Goal: Contribute content

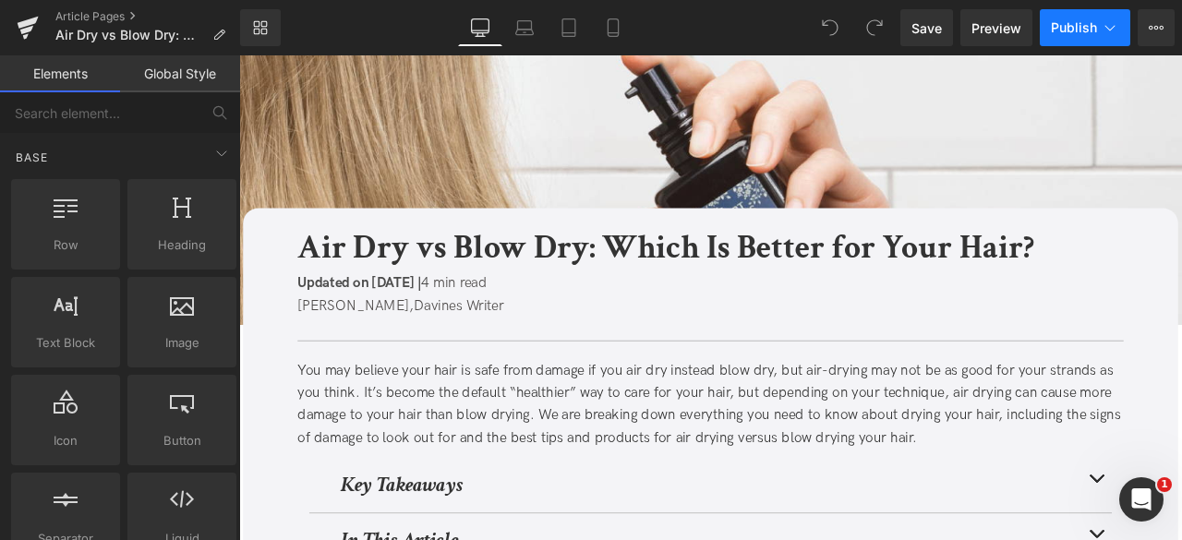
click at [1121, 23] on button "Publish" at bounding box center [1085, 27] width 91 height 37
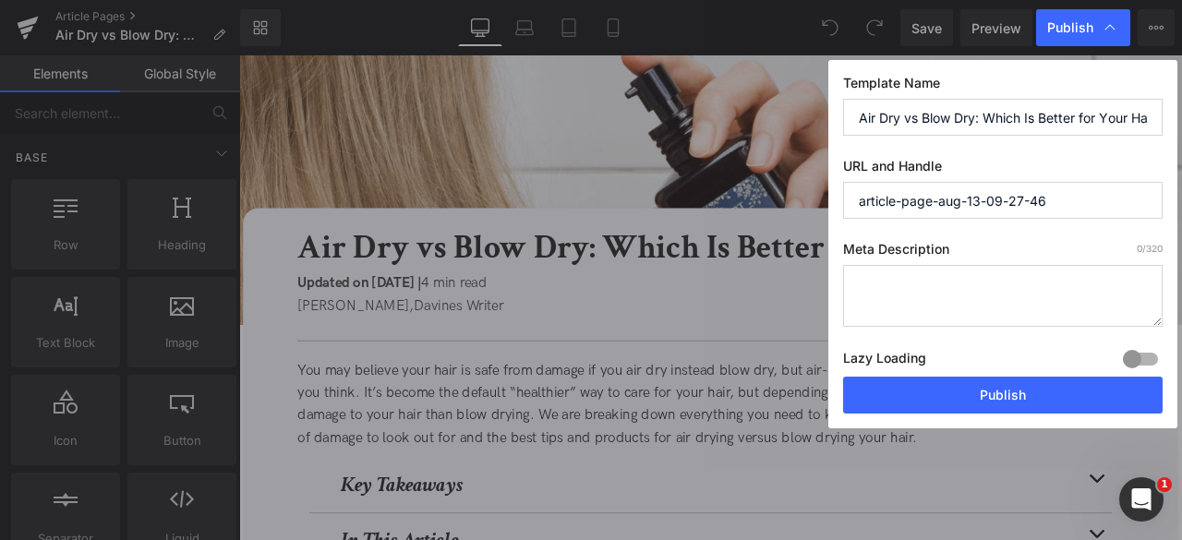
click at [1026, 119] on input "Air Dry vs Blow Dry: Which Is Better for Your Hair?" at bounding box center [1003, 117] width 320 height 37
click at [1014, 119] on input "Air Dry vs Blow Dry: Which Is Better for Your Hair?" at bounding box center [1003, 117] width 320 height 37
click at [1030, 199] on input "article-page-aug-13-09-27-46" at bounding box center [1003, 200] width 320 height 37
paste input "/air-dry-vs-blow-dry"
type input "air-dry-vs-blow-dry"
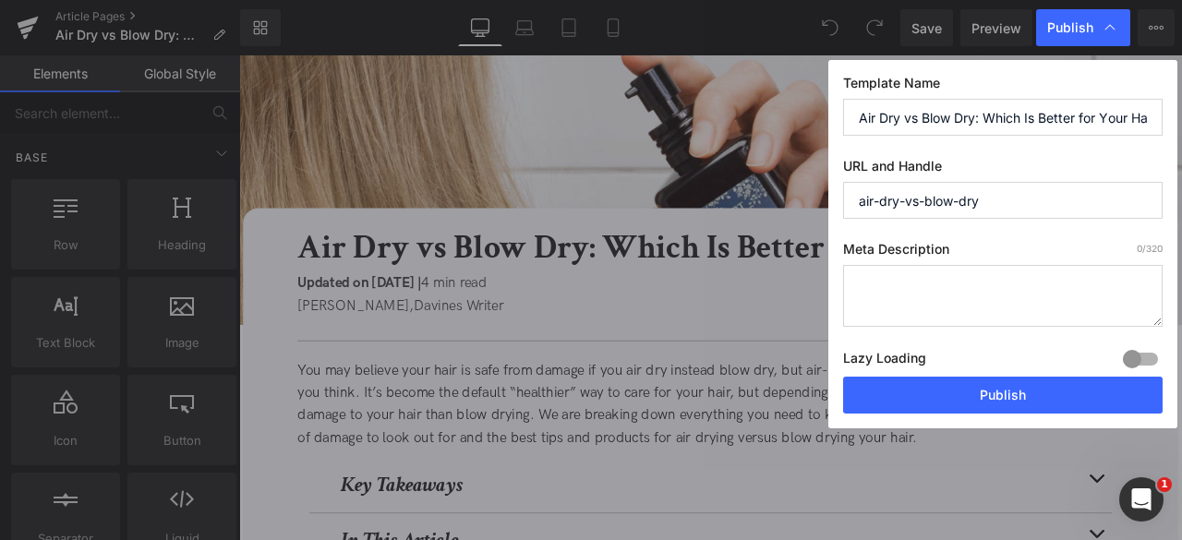
click at [881, 302] on textarea at bounding box center [1003, 296] width 320 height 62
paste textarea "Discover whether air drying or blow drying is better for your hair. Learn exper…"
type textarea "Discover whether air drying or blow drying is better for your hair. Learn exper…"
paste textarea "Discover whether air drying or blow drying is better for your hair. Learn exper…"
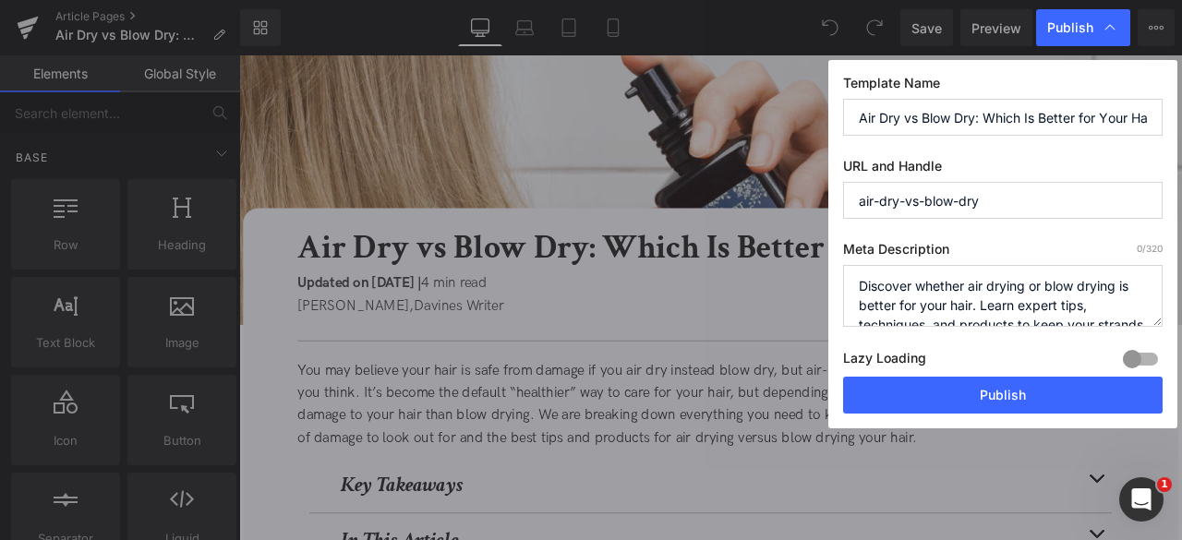
scroll to position [26, 0]
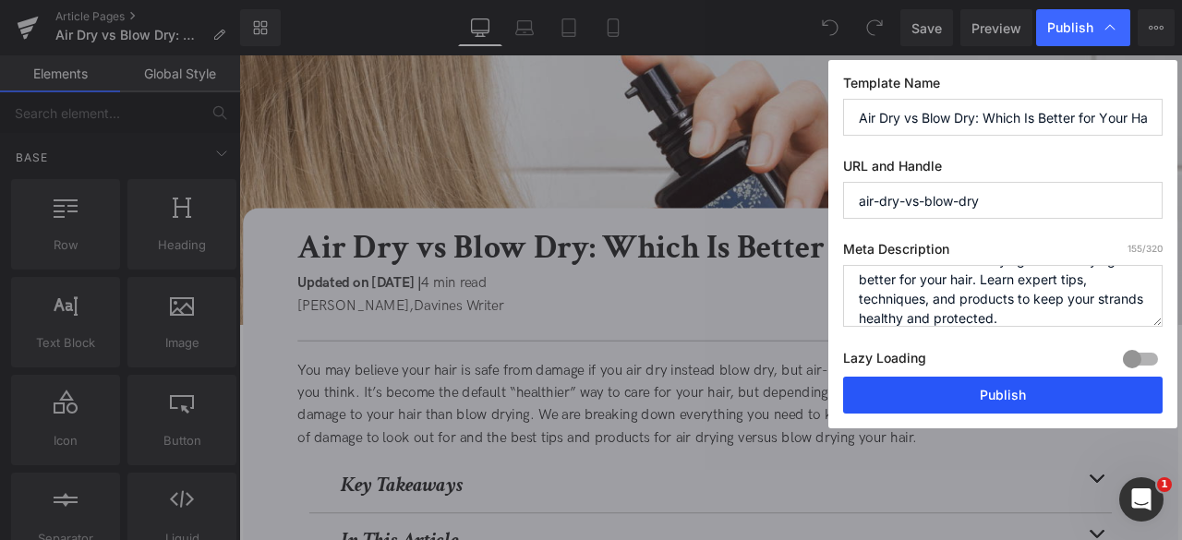
type textarea "Discover whether air drying or blow drying is better for your hair. Learn exper…"
drag, startPoint x: 1007, startPoint y: 399, endPoint x: 869, endPoint y: 548, distance: 202.6
click at [1007, 399] on button "Publish" at bounding box center [1003, 395] width 320 height 37
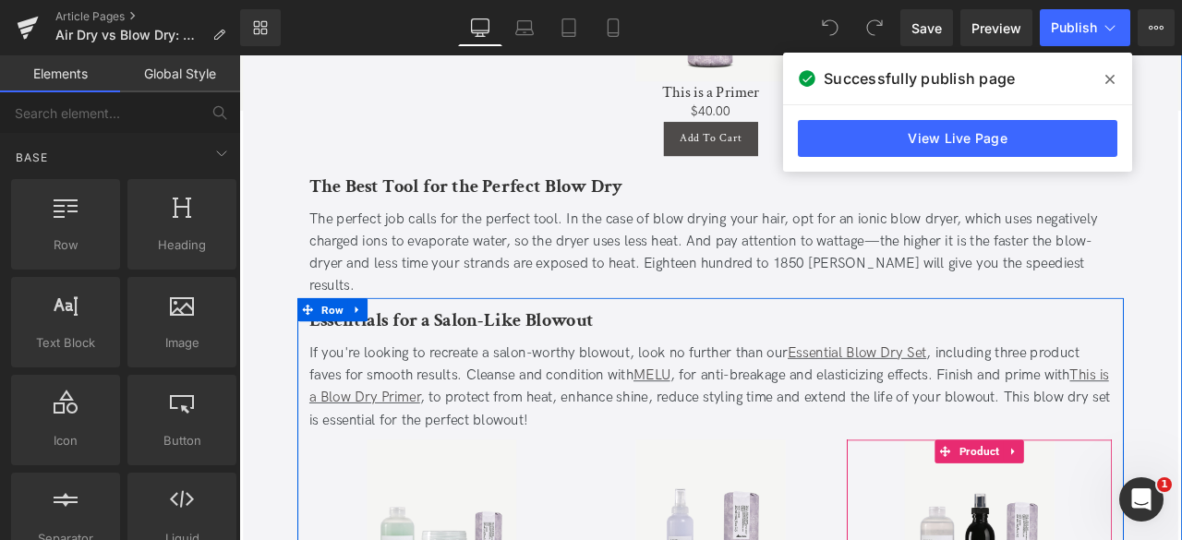
scroll to position [2907, 0]
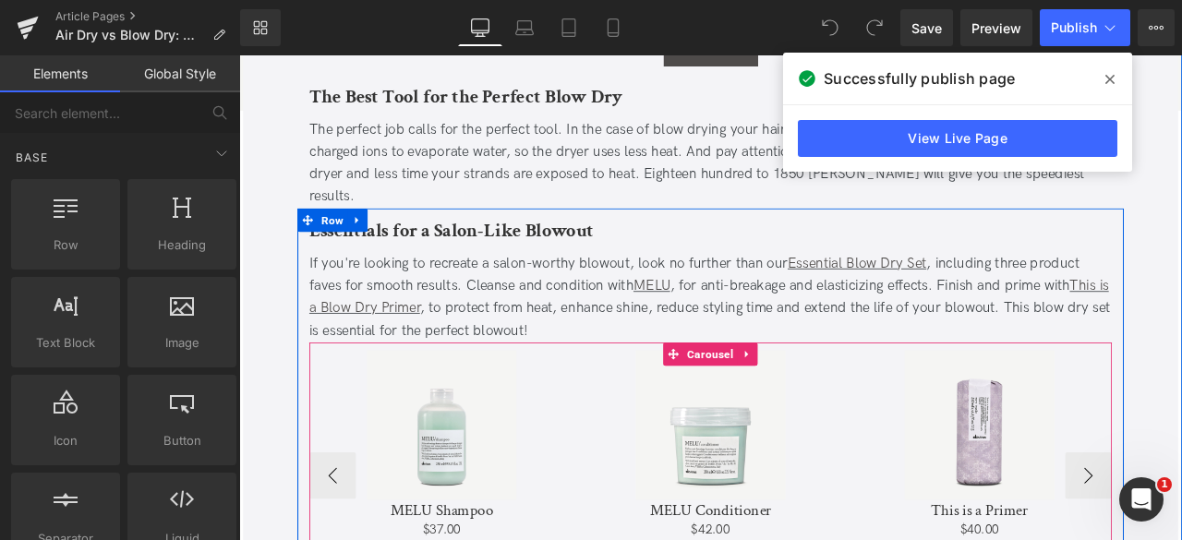
scroll to position [3010, 0]
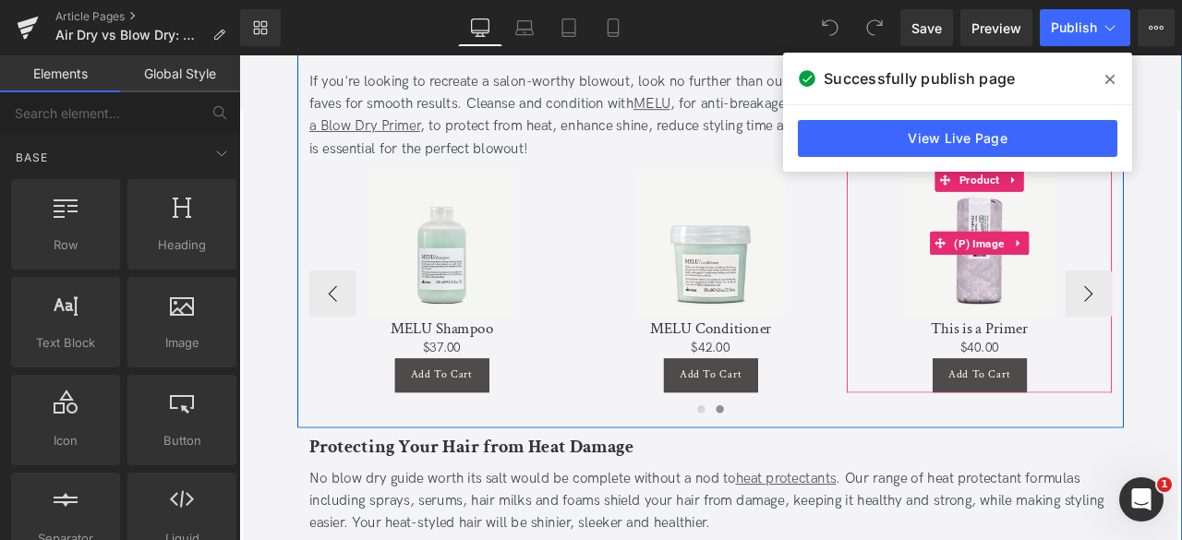
click at [1182, 315] on div "Sale Off" at bounding box center [1117, 277] width 296 height 177
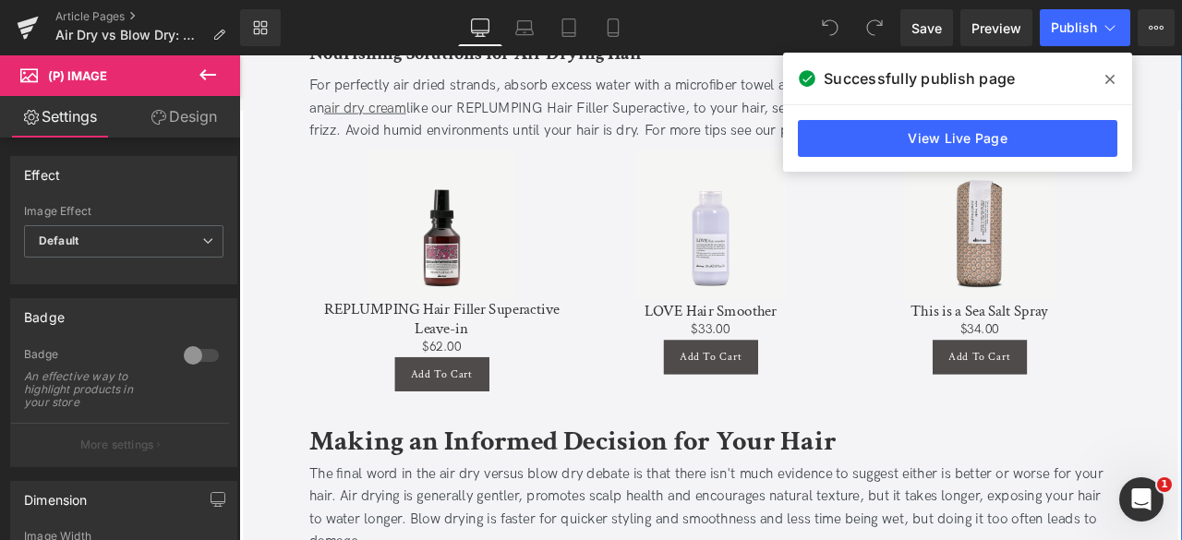
scroll to position [3921, 0]
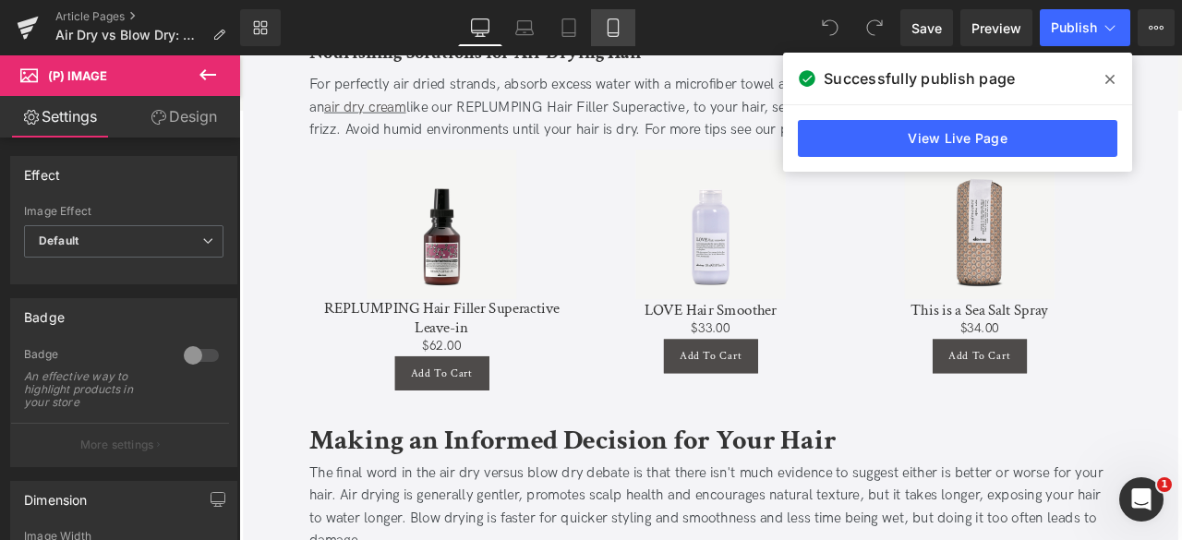
click at [605, 29] on icon at bounding box center [613, 27] width 18 height 18
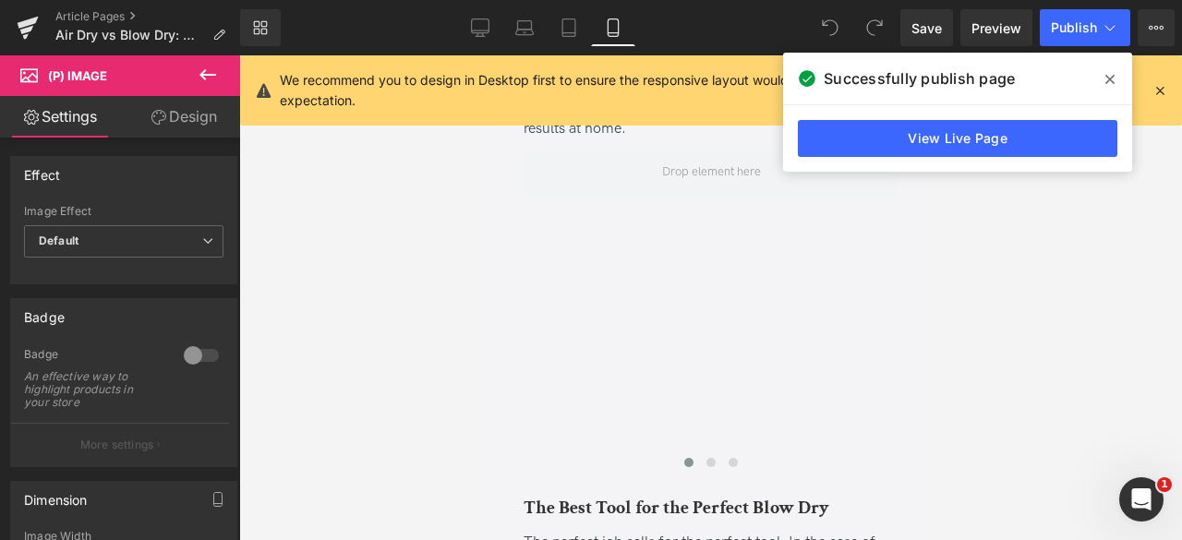
scroll to position [3706, 0]
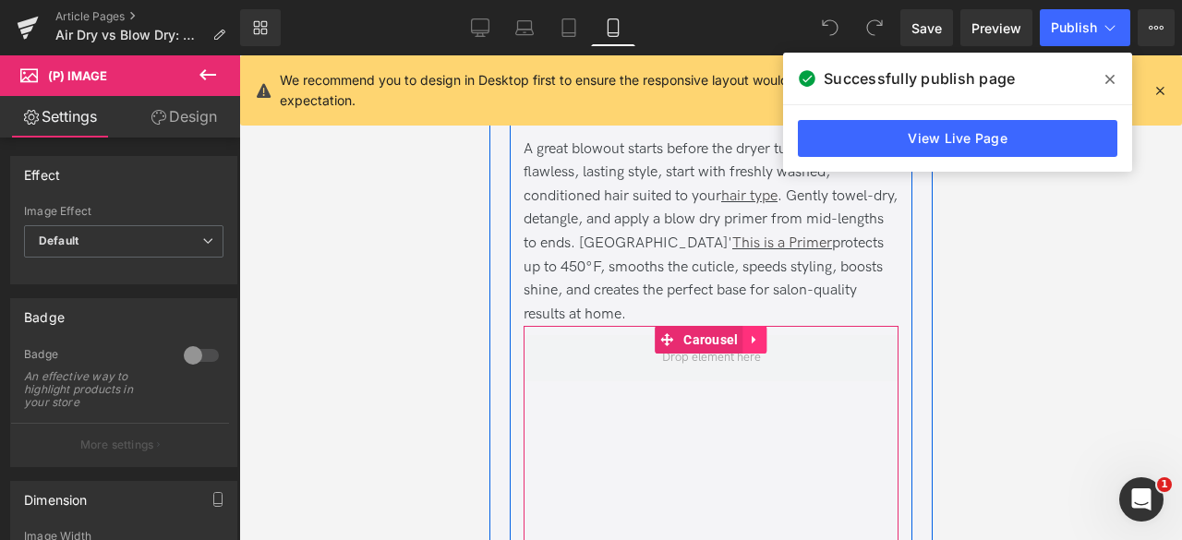
click at [748, 335] on icon at bounding box center [754, 340] width 13 height 14
click at [747, 337] on link at bounding box center [743, 340] width 24 height 28
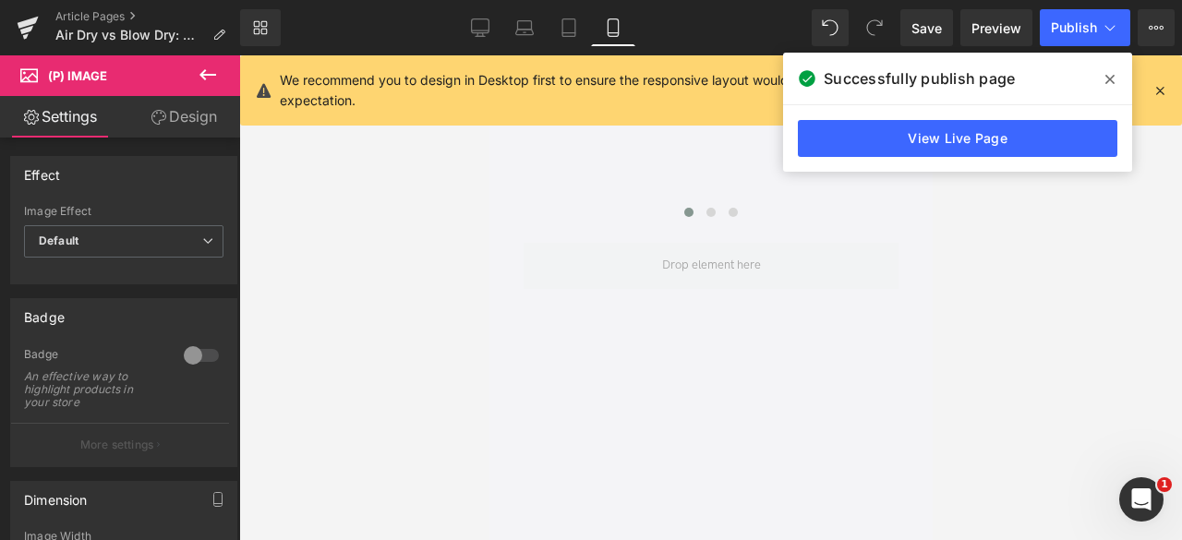
click at [167, 106] on link "Design" at bounding box center [184, 117] width 120 height 42
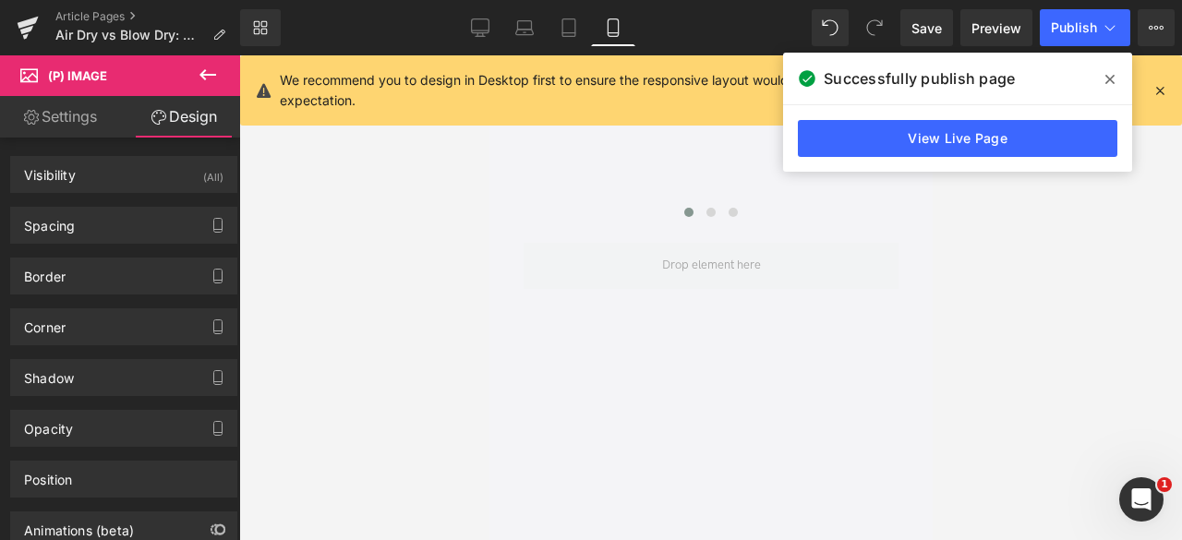
scroll to position [4263, 0]
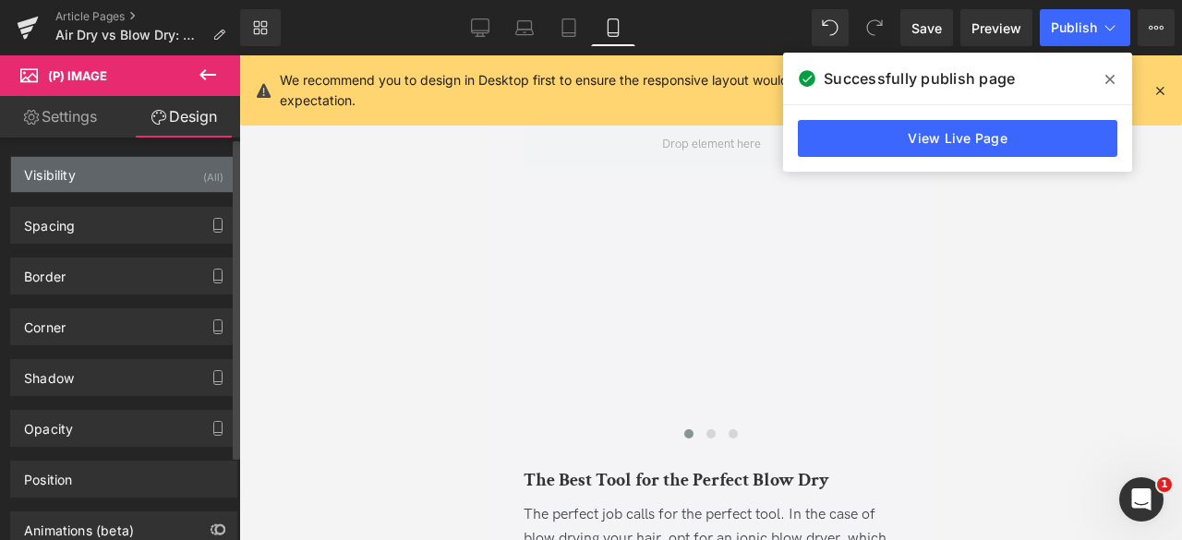
click at [166, 167] on div "Visibility (All)" at bounding box center [123, 174] width 225 height 35
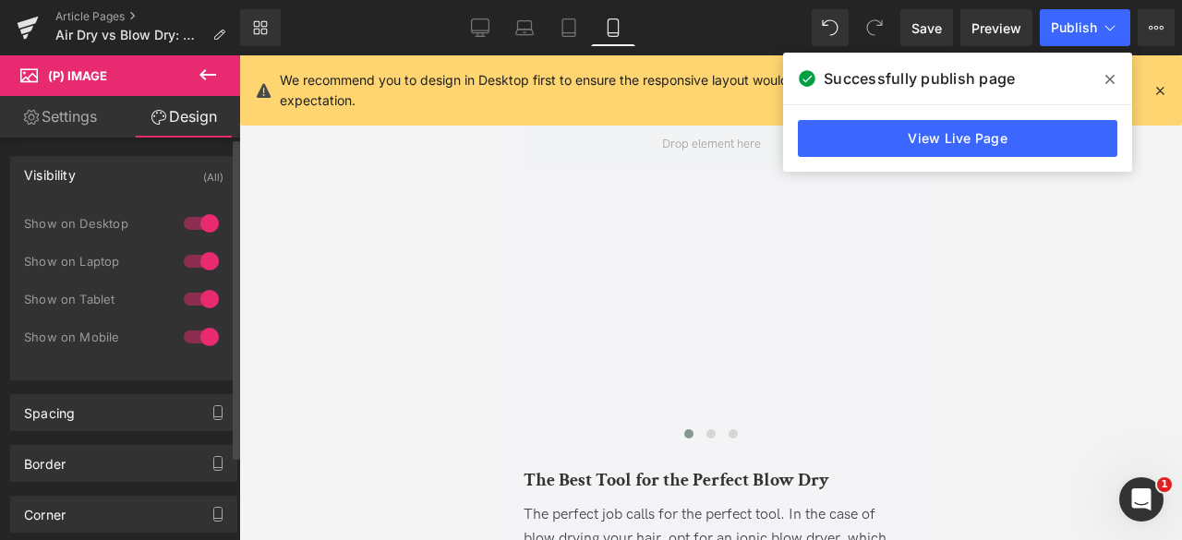
click at [201, 338] on div at bounding box center [201, 337] width 44 height 30
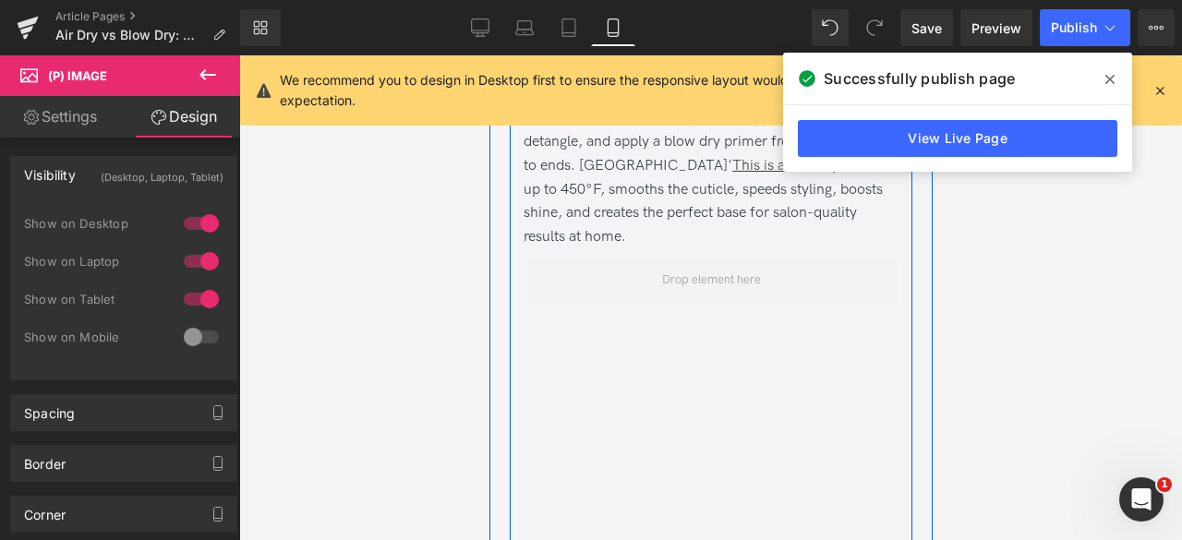
scroll to position [3785, 0]
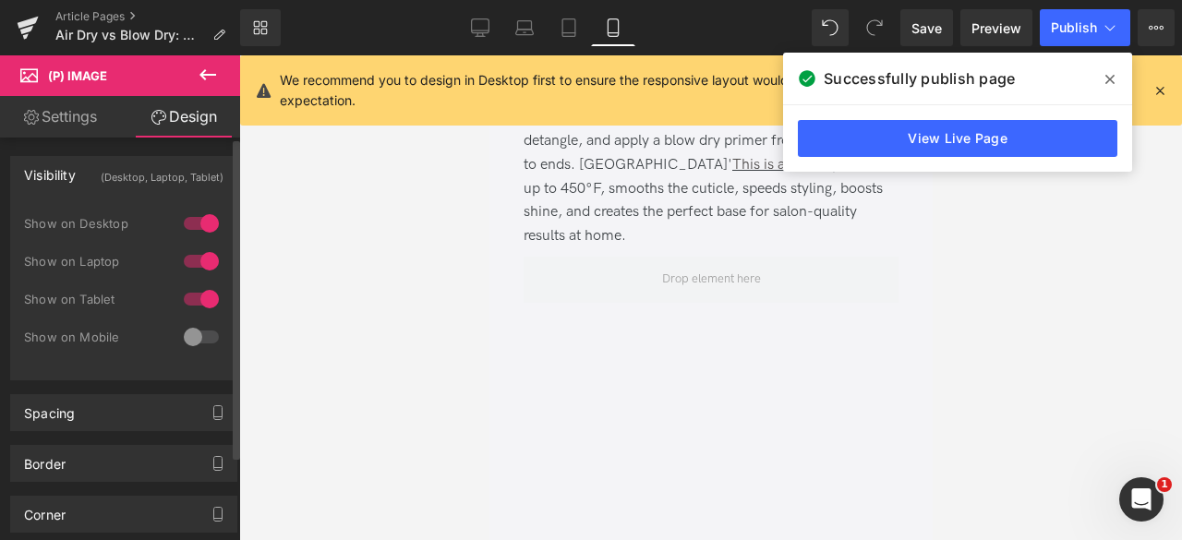
click at [196, 335] on div at bounding box center [201, 337] width 44 height 30
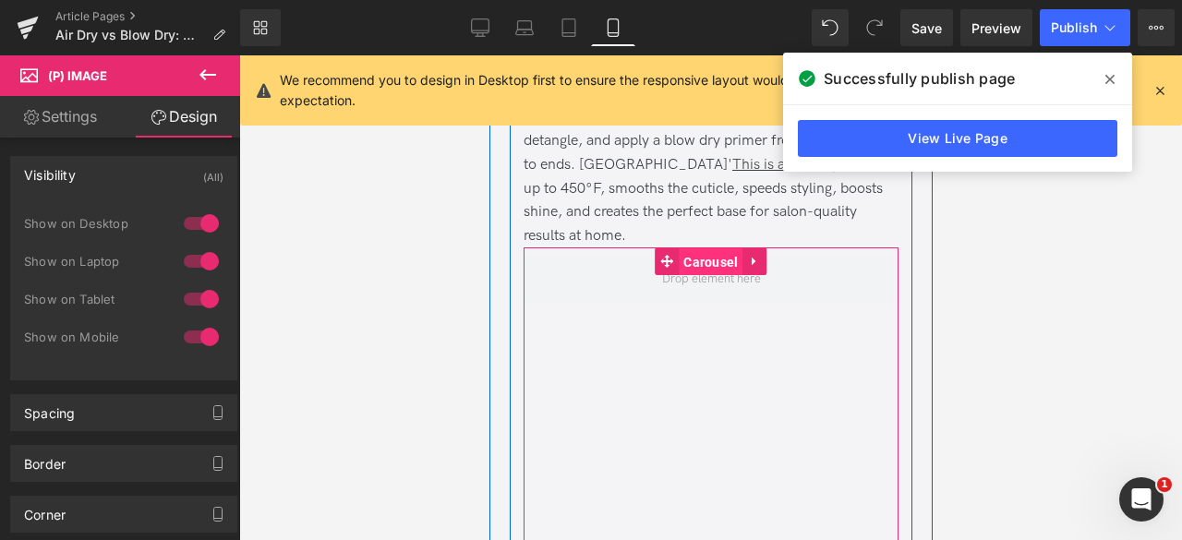
click at [665, 257] on link "Carousel" at bounding box center [698, 262] width 88 height 28
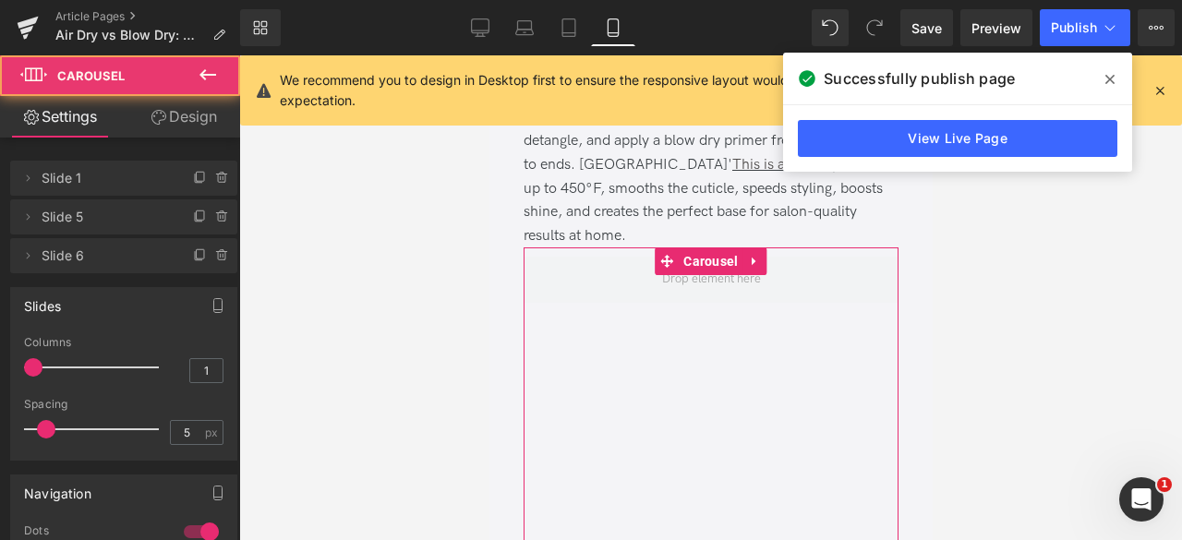
click at [213, 101] on link "Design" at bounding box center [184, 117] width 120 height 42
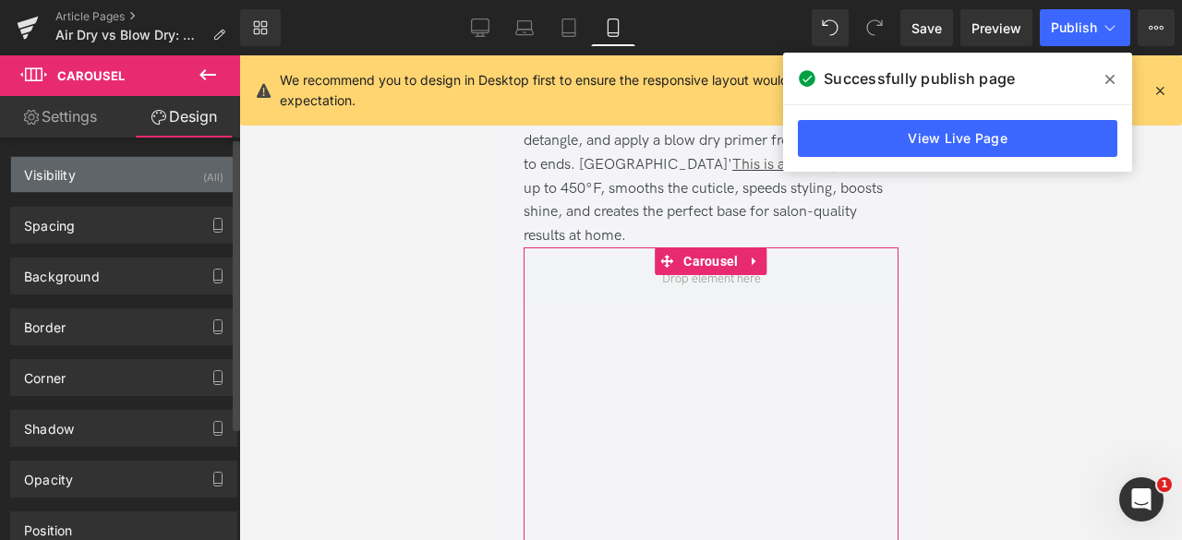
click at [212, 161] on div "(All)" at bounding box center [213, 172] width 20 height 30
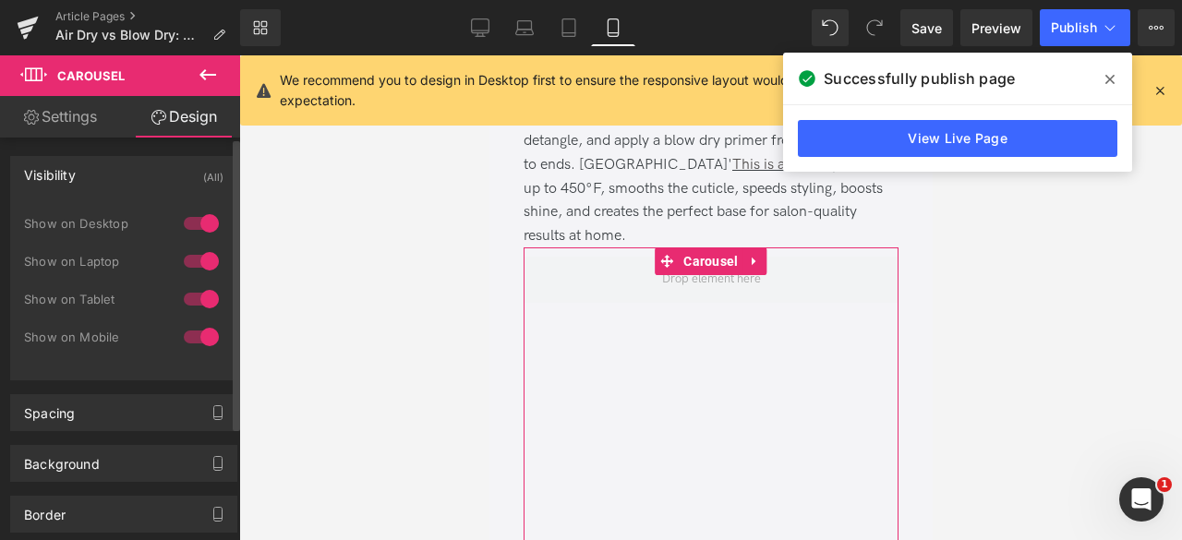
click at [186, 332] on div at bounding box center [201, 337] width 44 height 30
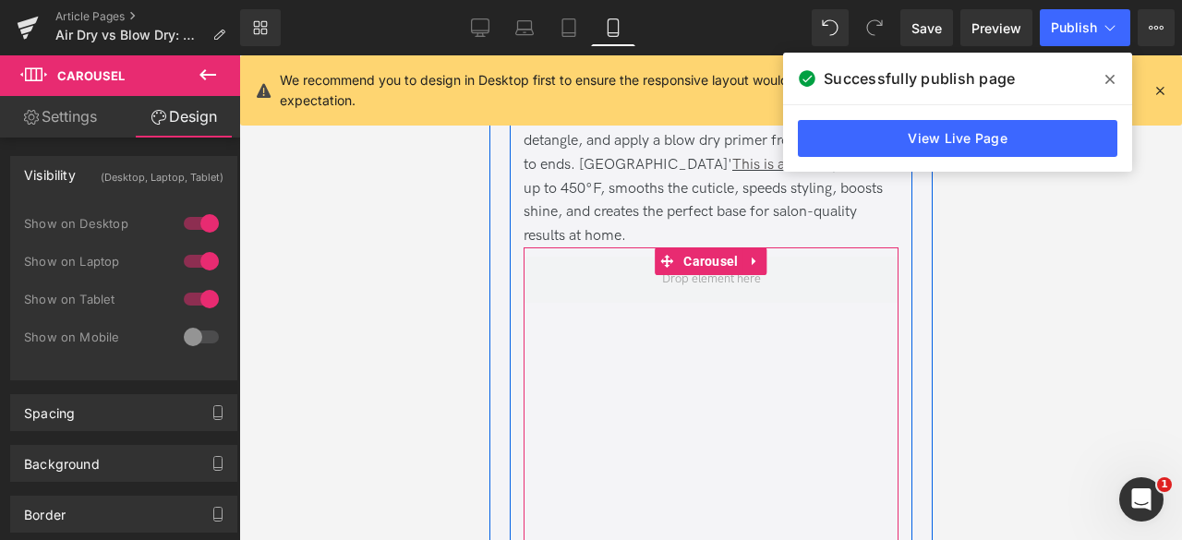
click at [595, 341] on div "Sale Off" at bounding box center [1092, 419] width 1139 height 325
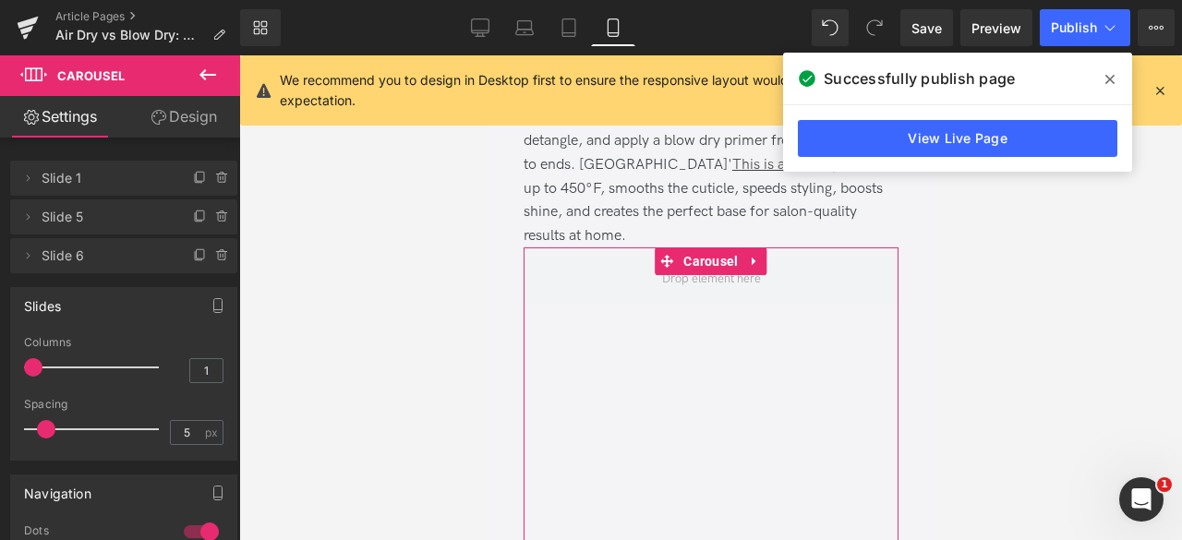
click at [189, 121] on link "Design" at bounding box center [184, 117] width 120 height 42
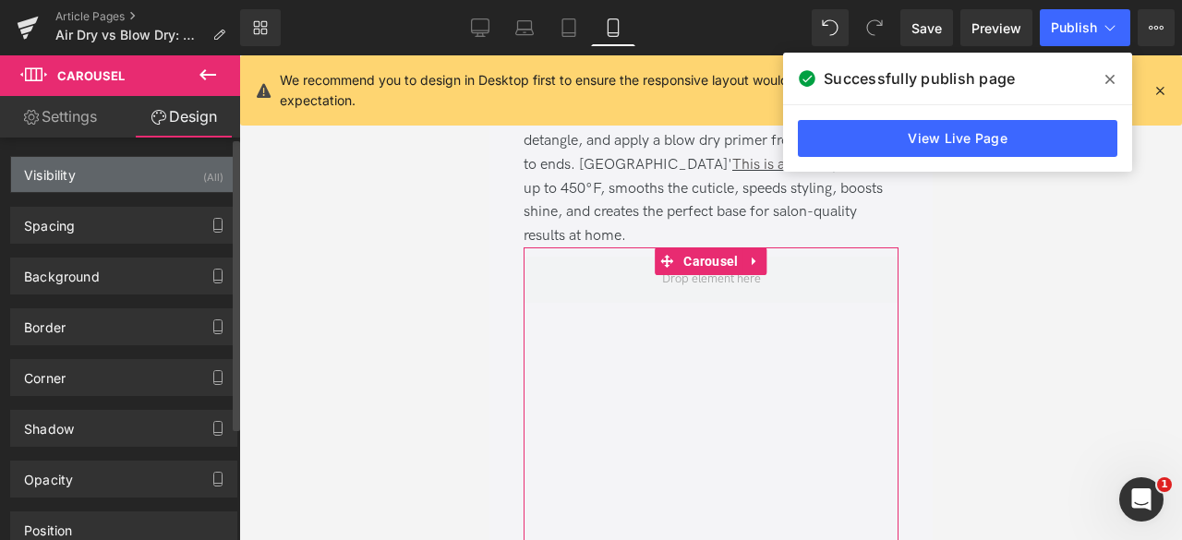
click at [187, 182] on div "Visibility (All)" at bounding box center [123, 174] width 225 height 35
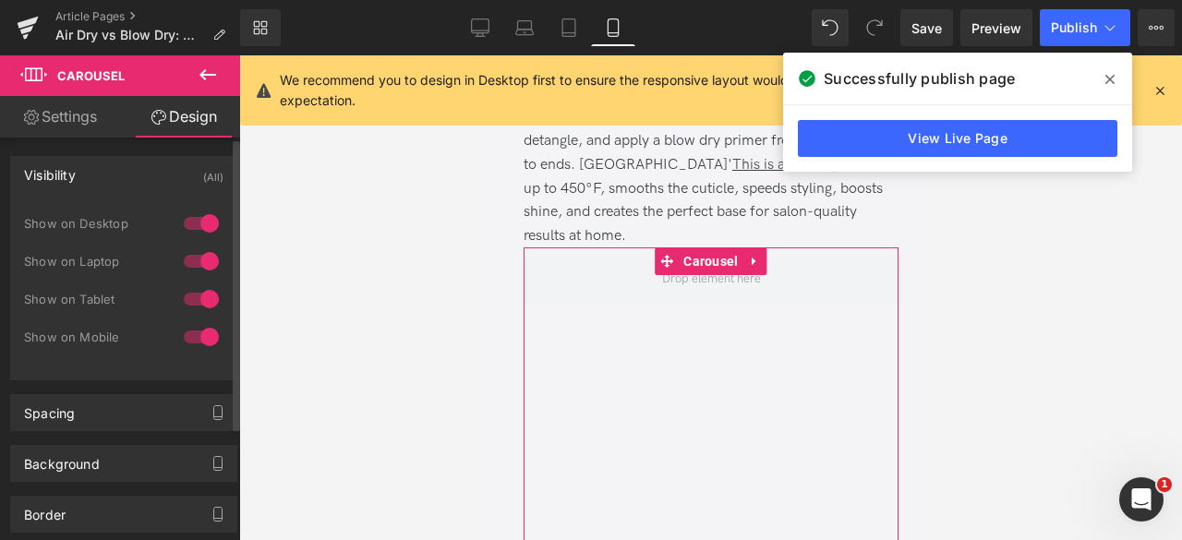
click at [209, 284] on div "Show on Laptop" at bounding box center [124, 271] width 200 height 38
click at [209, 285] on div at bounding box center [201, 300] width 44 height 30
click at [201, 287] on div at bounding box center [201, 300] width 44 height 30
click at [193, 259] on div at bounding box center [201, 262] width 44 height 30
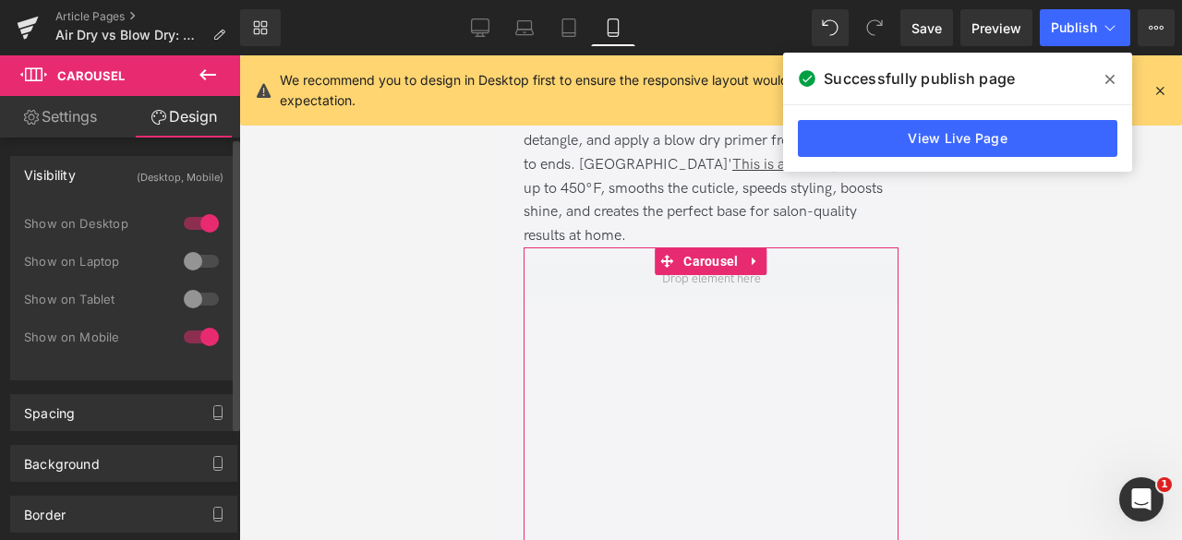
click at [185, 217] on div at bounding box center [201, 224] width 44 height 30
click at [74, 128] on link "Settings" at bounding box center [60, 117] width 120 height 42
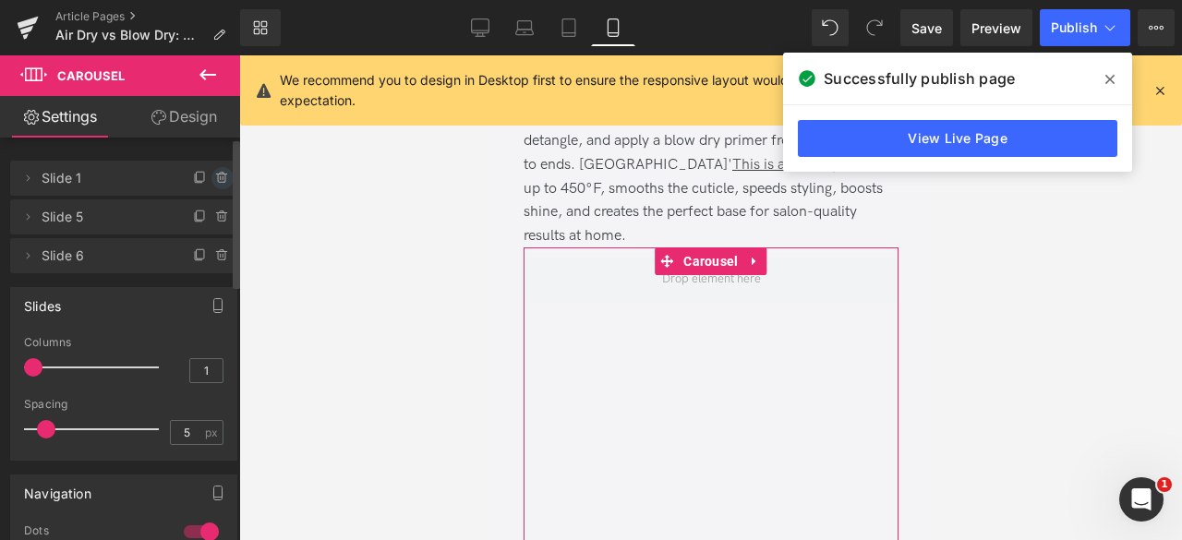
click at [222, 177] on icon at bounding box center [222, 178] width 15 height 15
click at [222, 178] on button "Delete" at bounding box center [203, 179] width 58 height 24
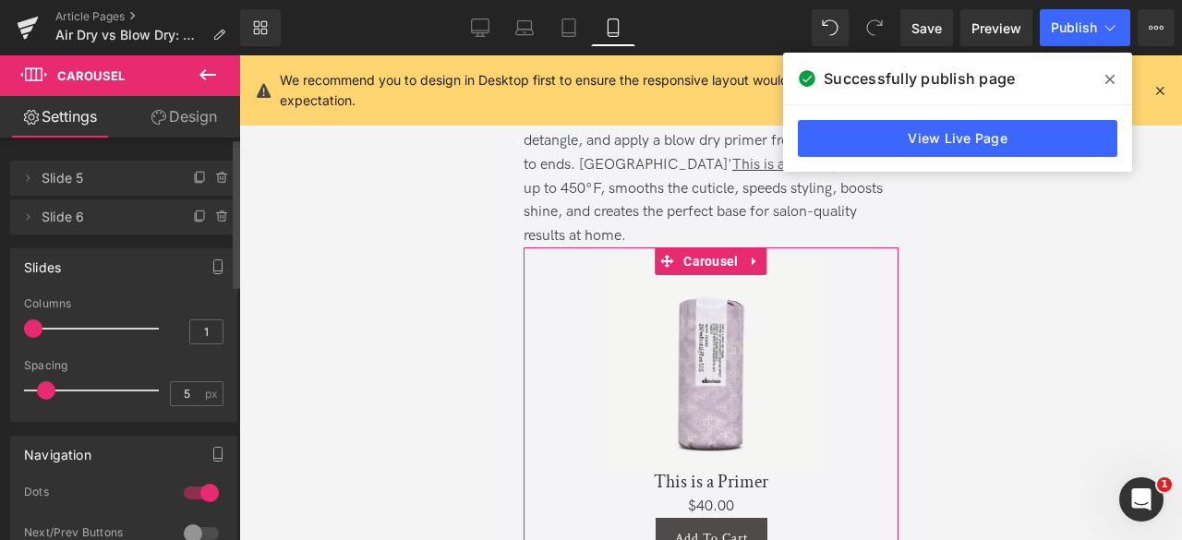
click at [211, 232] on li "Delete Cancel Slide 6 Slide 6" at bounding box center [123, 217] width 227 height 35
click at [215, 216] on icon at bounding box center [222, 217] width 15 height 15
click at [214, 216] on button "Delete" at bounding box center [203, 218] width 58 height 24
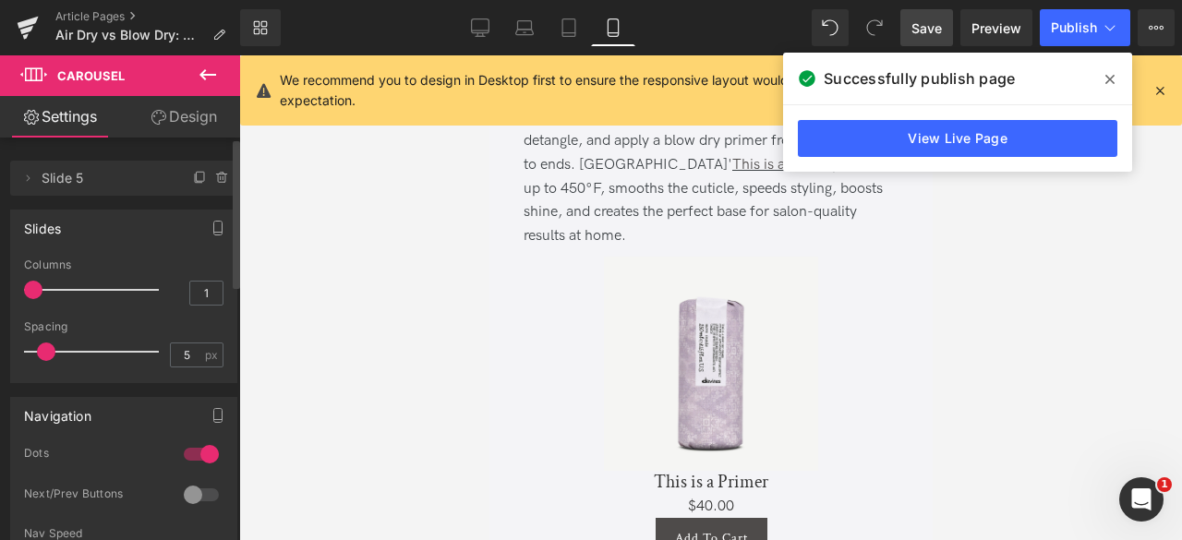
click at [917, 36] on span "Save" at bounding box center [927, 27] width 30 height 19
click at [1121, 27] on button "Publish" at bounding box center [1085, 27] width 91 height 37
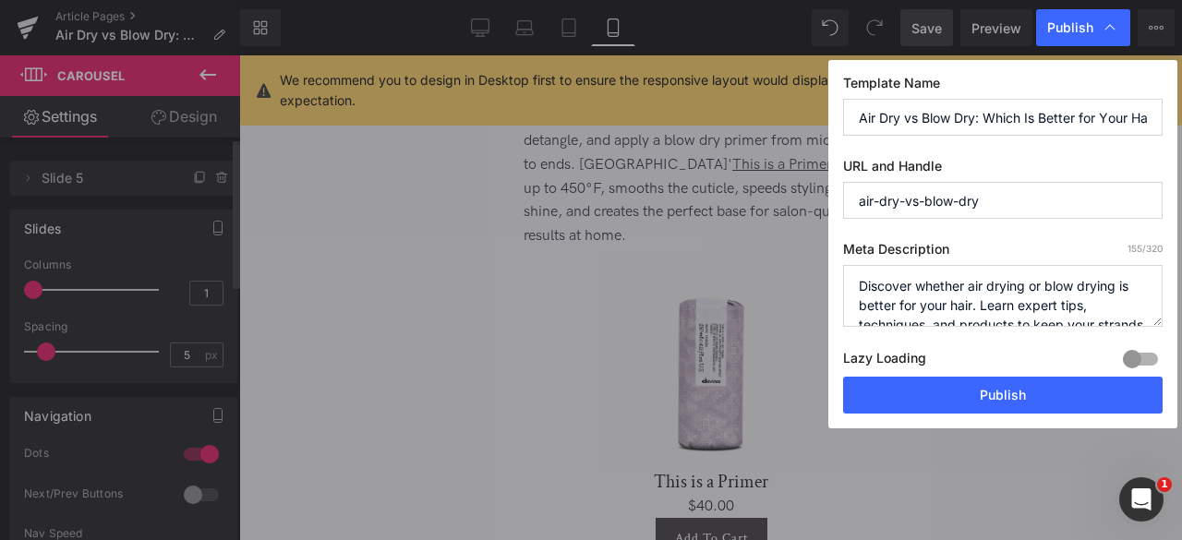
click at [1073, 116] on input "Air Dry vs Blow Dry: Which Is Better for Your Hair?" at bounding box center [1003, 117] width 320 height 37
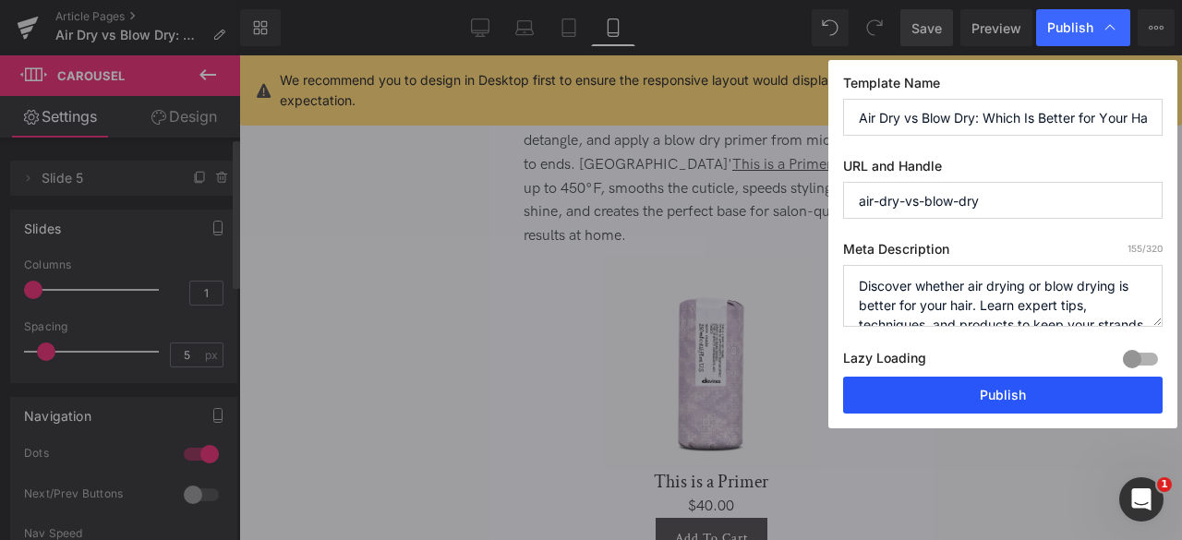
click at [897, 392] on button "Publish" at bounding box center [1003, 395] width 320 height 37
